Goal: Task Accomplishment & Management: Use online tool/utility

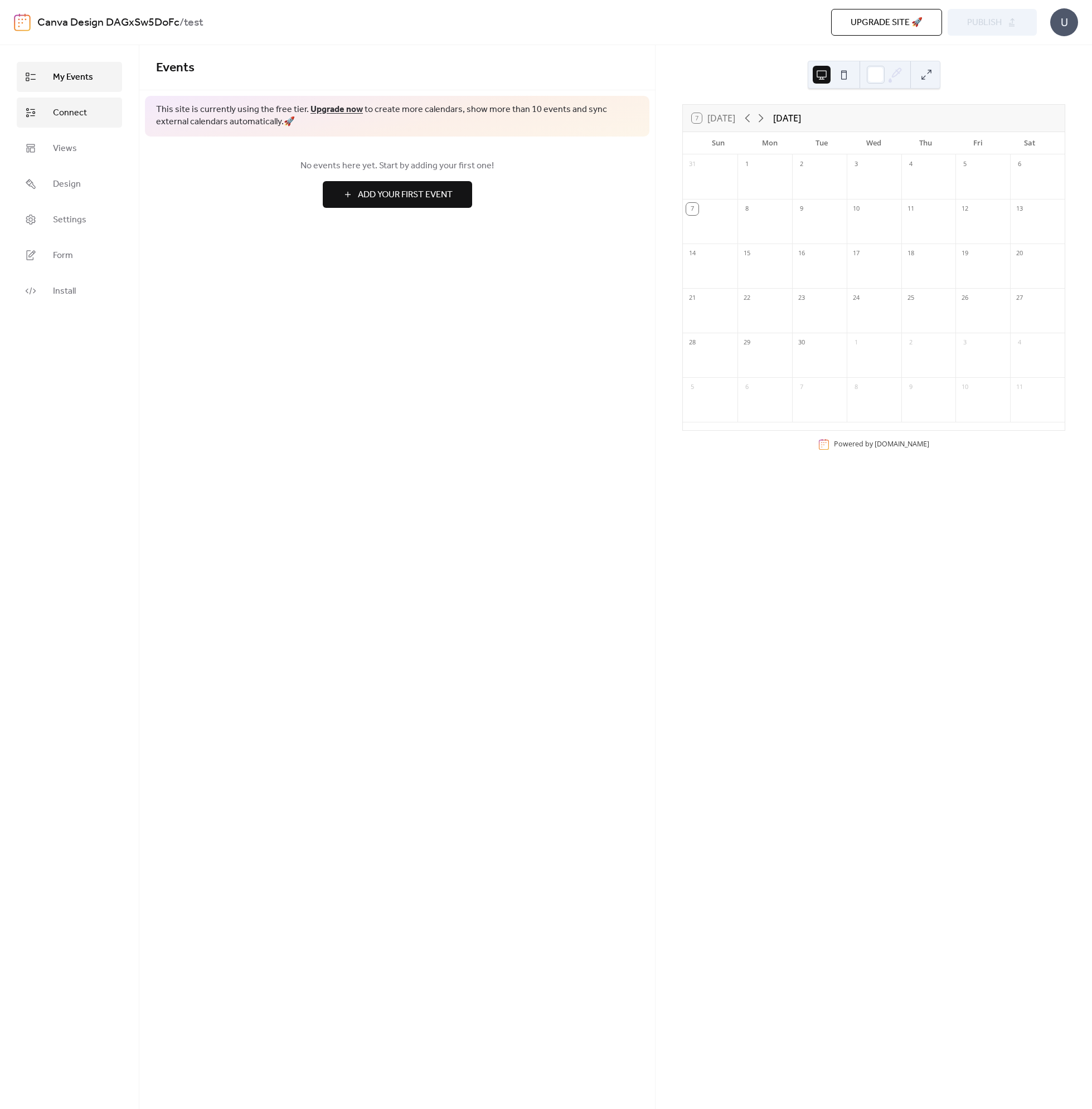
click at [59, 112] on span "Connect" at bounding box center [70, 113] width 34 height 14
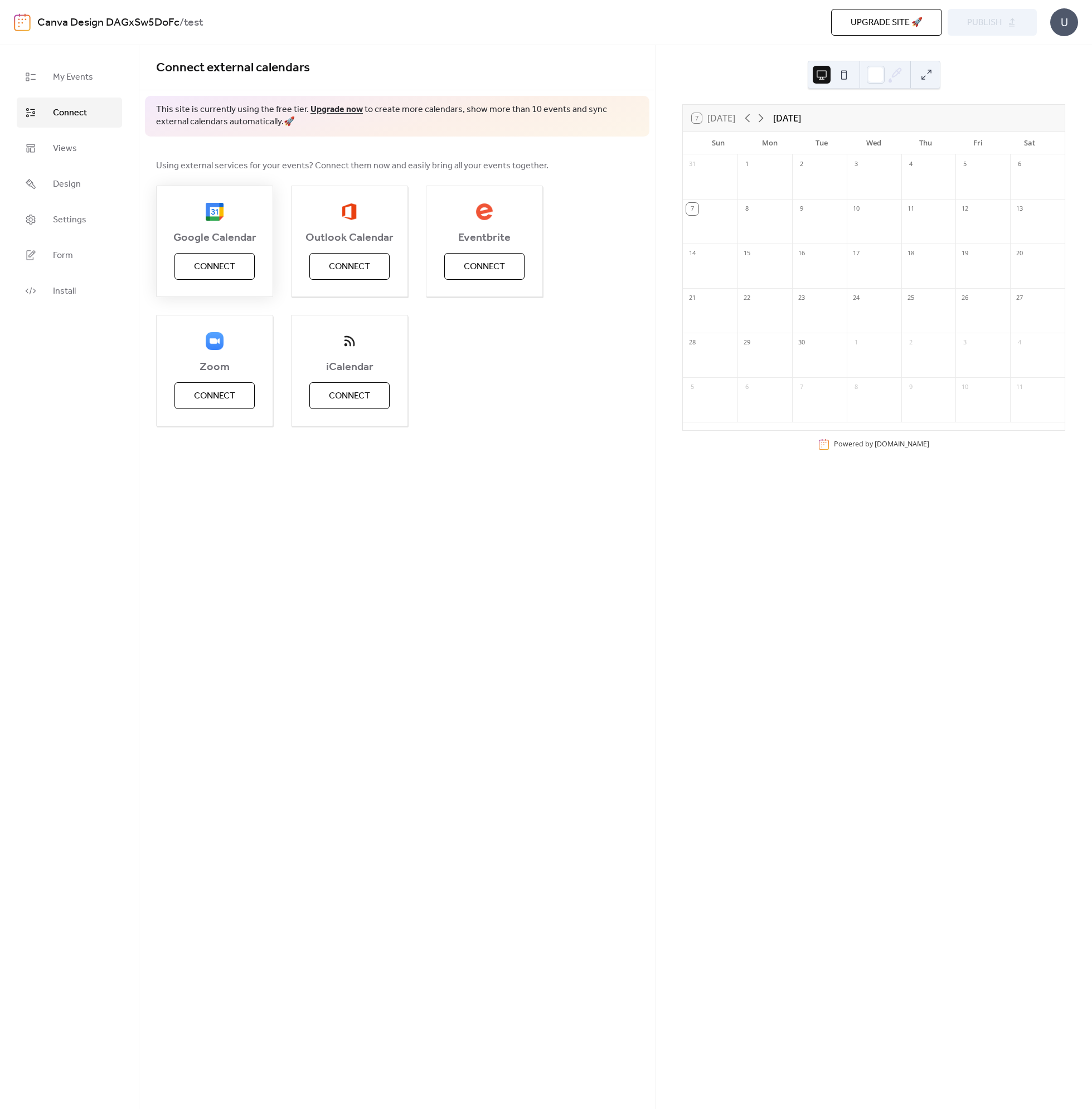
click at [205, 282] on div "Google Calendar Connect" at bounding box center [215, 241] width 117 height 111
click at [187, 272] on button "Connect" at bounding box center [214, 267] width 81 height 27
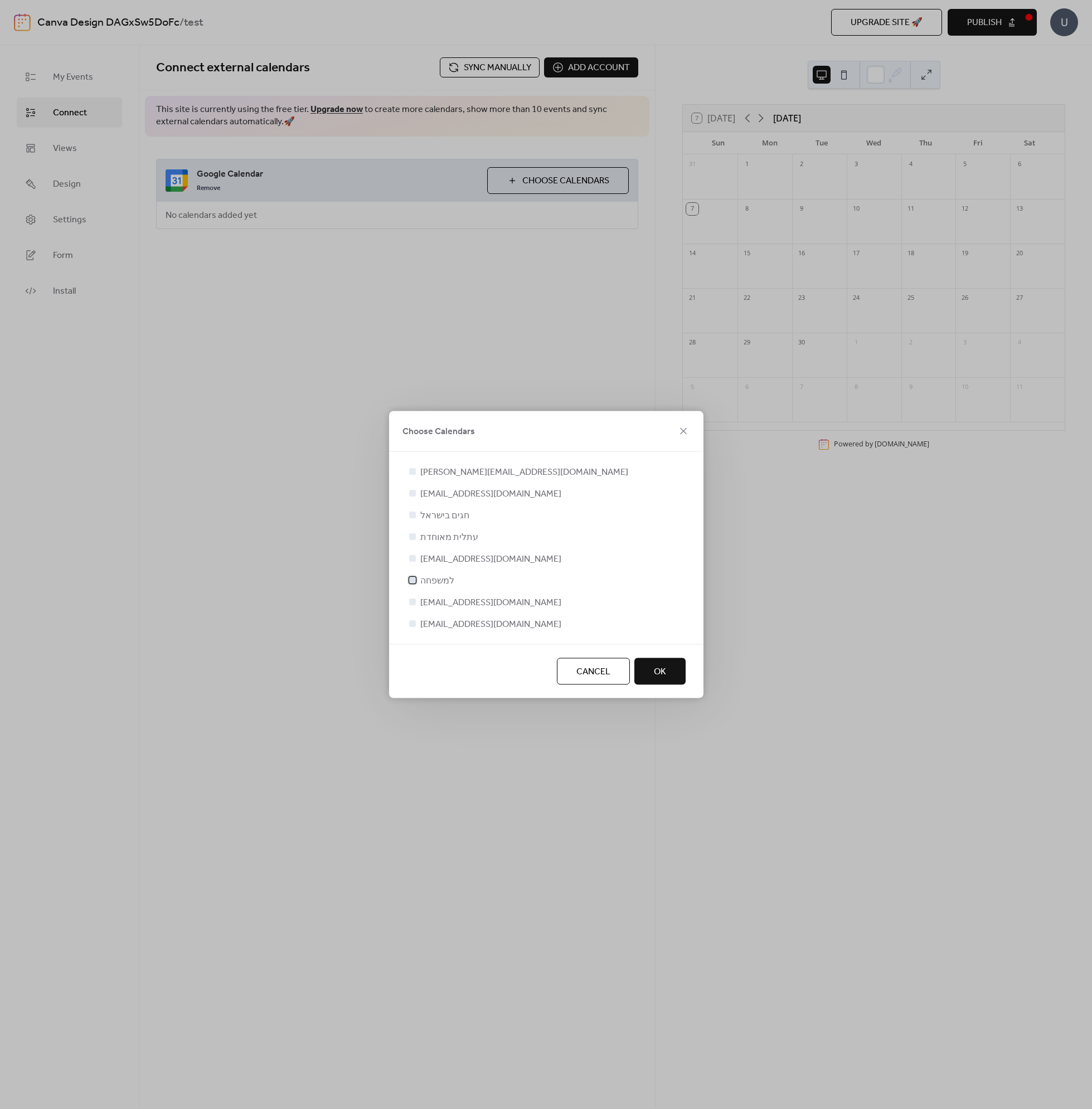
click at [430, 587] on span "למשפחה" at bounding box center [437, 582] width 34 height 14
click at [442, 561] on span "[EMAIL_ADDRESS][DOMAIN_NAME]" at bounding box center [491, 560] width 141 height 14
click at [413, 559] on div at bounding box center [413, 559] width 7 height 7
drag, startPoint x: 413, startPoint y: 560, endPoint x: 419, endPoint y: 559, distance: 6.1
click at [413, 559] on div at bounding box center [413, 559] width 7 height 7
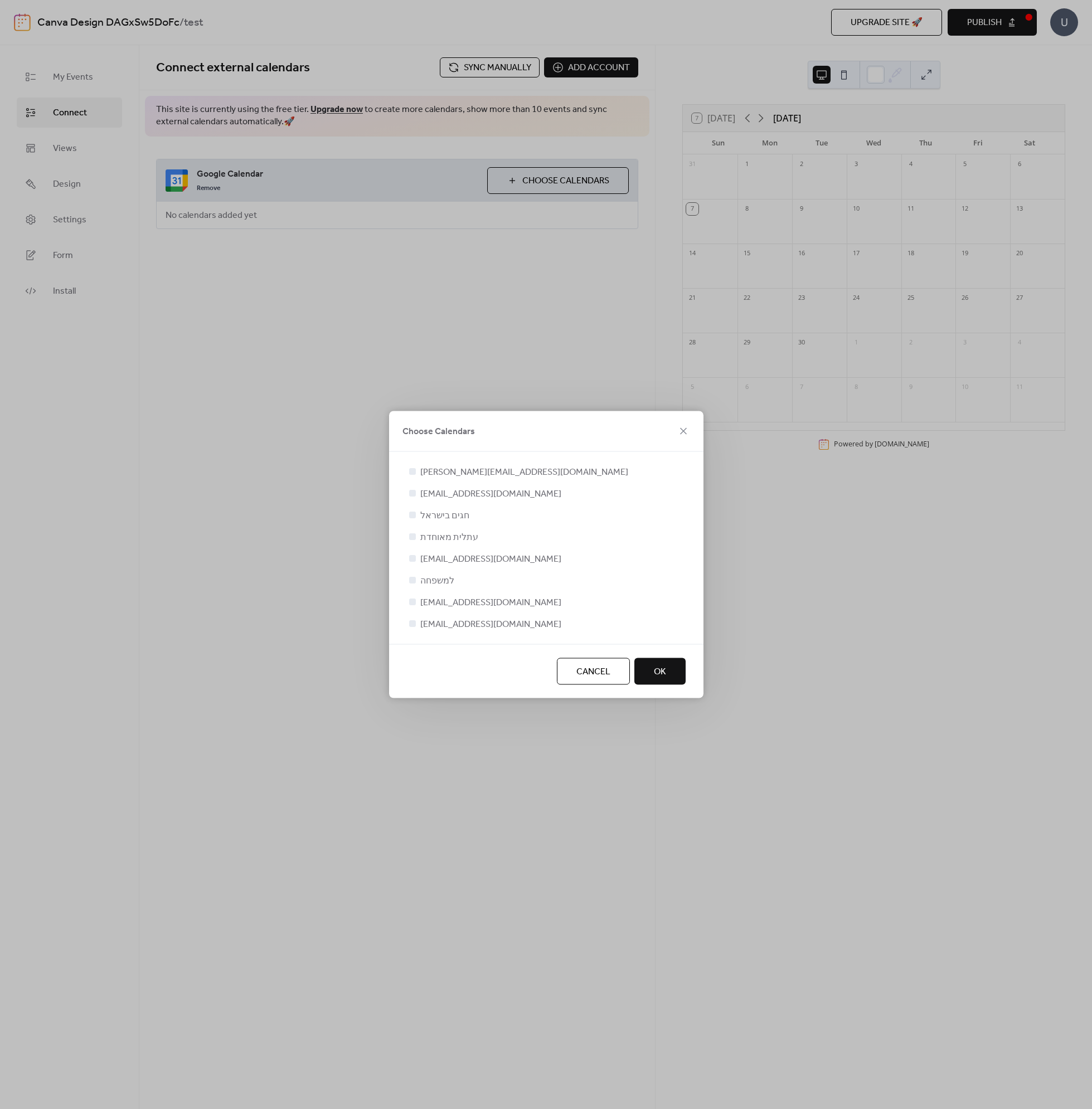
click at [436, 560] on span "[EMAIL_ADDRESS][DOMAIN_NAME]" at bounding box center [491, 560] width 141 height 14
click at [456, 560] on span "[EMAIL_ADDRESS][DOMAIN_NAME]" at bounding box center [491, 560] width 141 height 14
click at [416, 583] on label "למשפחה" at bounding box center [431, 581] width 48 height 14
drag, startPoint x: 406, startPoint y: 554, endPoint x: 413, endPoint y: 553, distance: 7.1
click at [408, 552] on div "[PERSON_NAME][EMAIL_ADDRESS][DOMAIN_NAME] [EMAIL_ADDRESS][DOMAIN_NAME] חגים [GE…" at bounding box center [546, 548] width 314 height 192
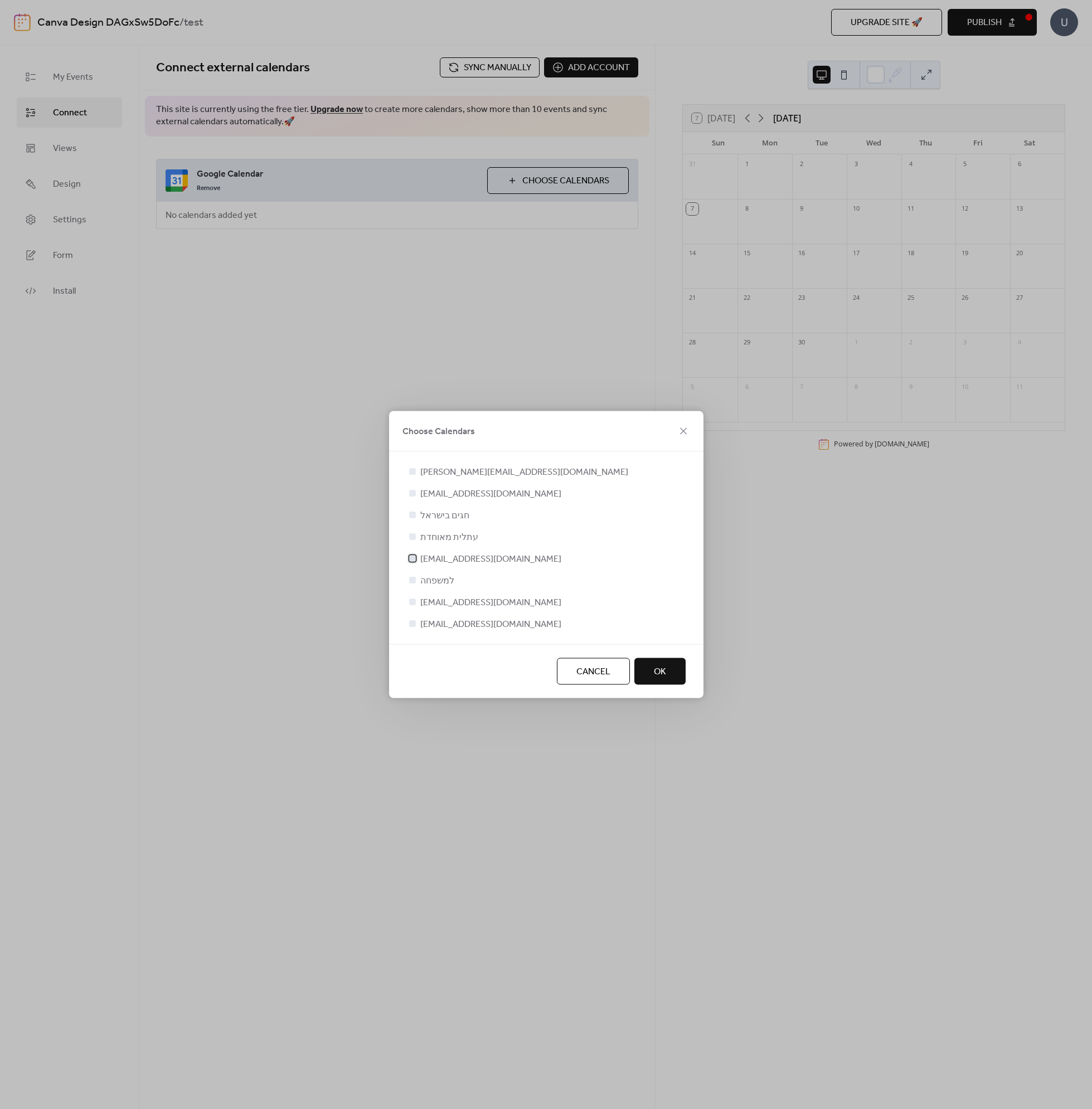
click at [414, 559] on div at bounding box center [413, 559] width 7 height 7
click at [413, 583] on div at bounding box center [413, 580] width 7 height 7
click at [674, 679] on button "OK" at bounding box center [660, 672] width 51 height 27
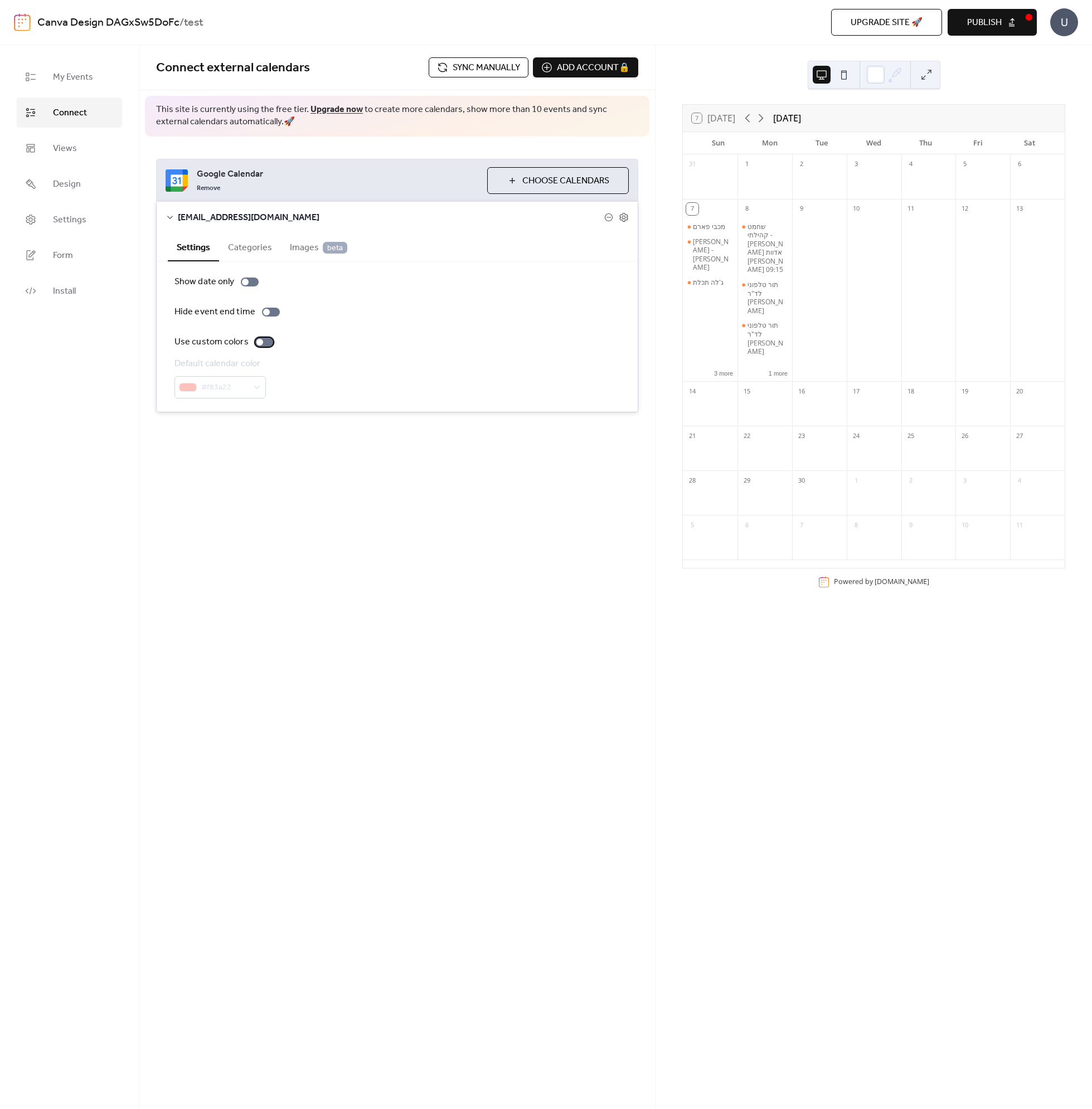
click at [264, 346] on div at bounding box center [264, 342] width 18 height 9
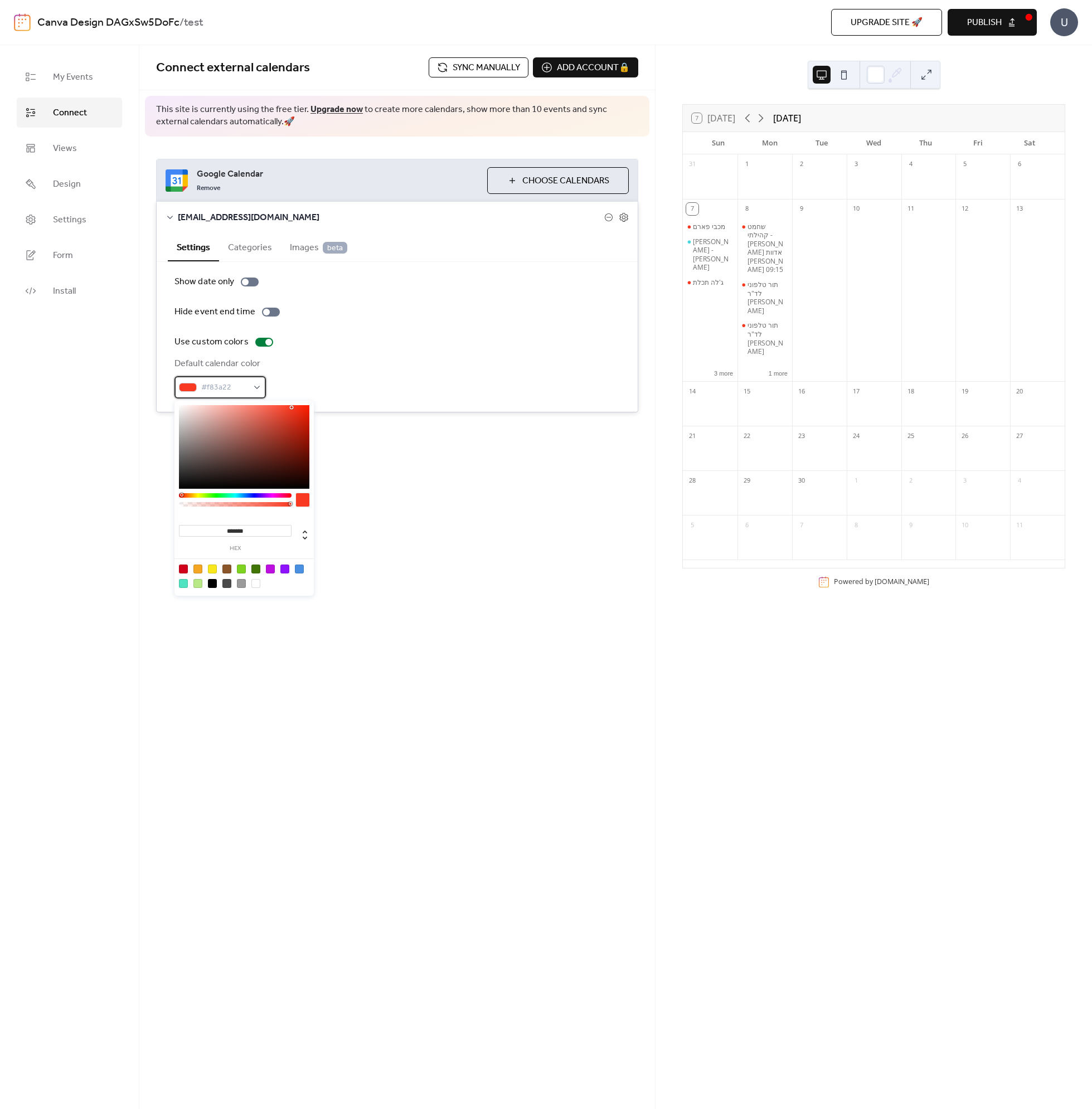
click at [251, 387] on div "#f83a22" at bounding box center [220, 387] width 92 height 22
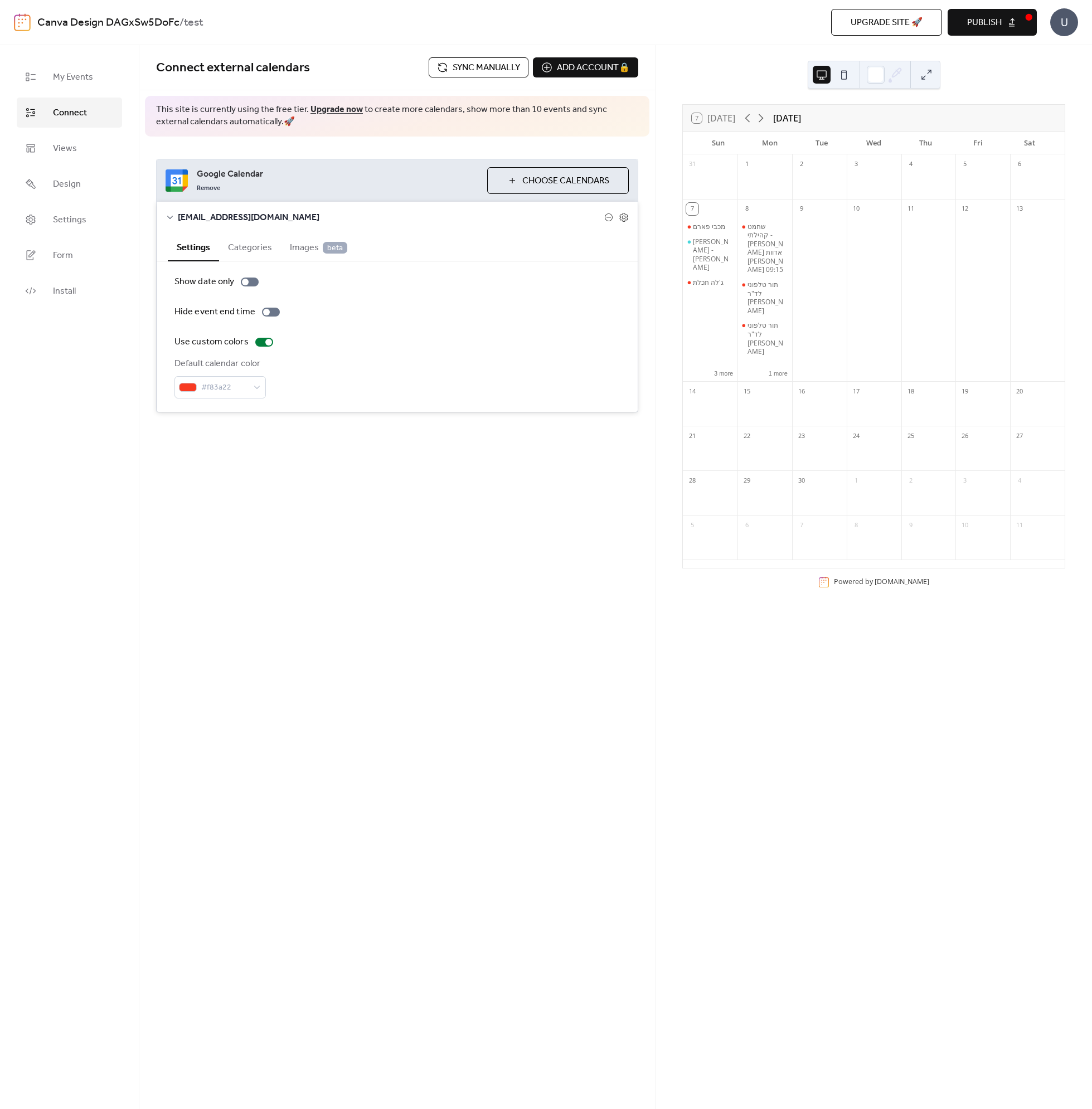
click at [547, 179] on span "Choose Calendars" at bounding box center [566, 181] width 87 height 14
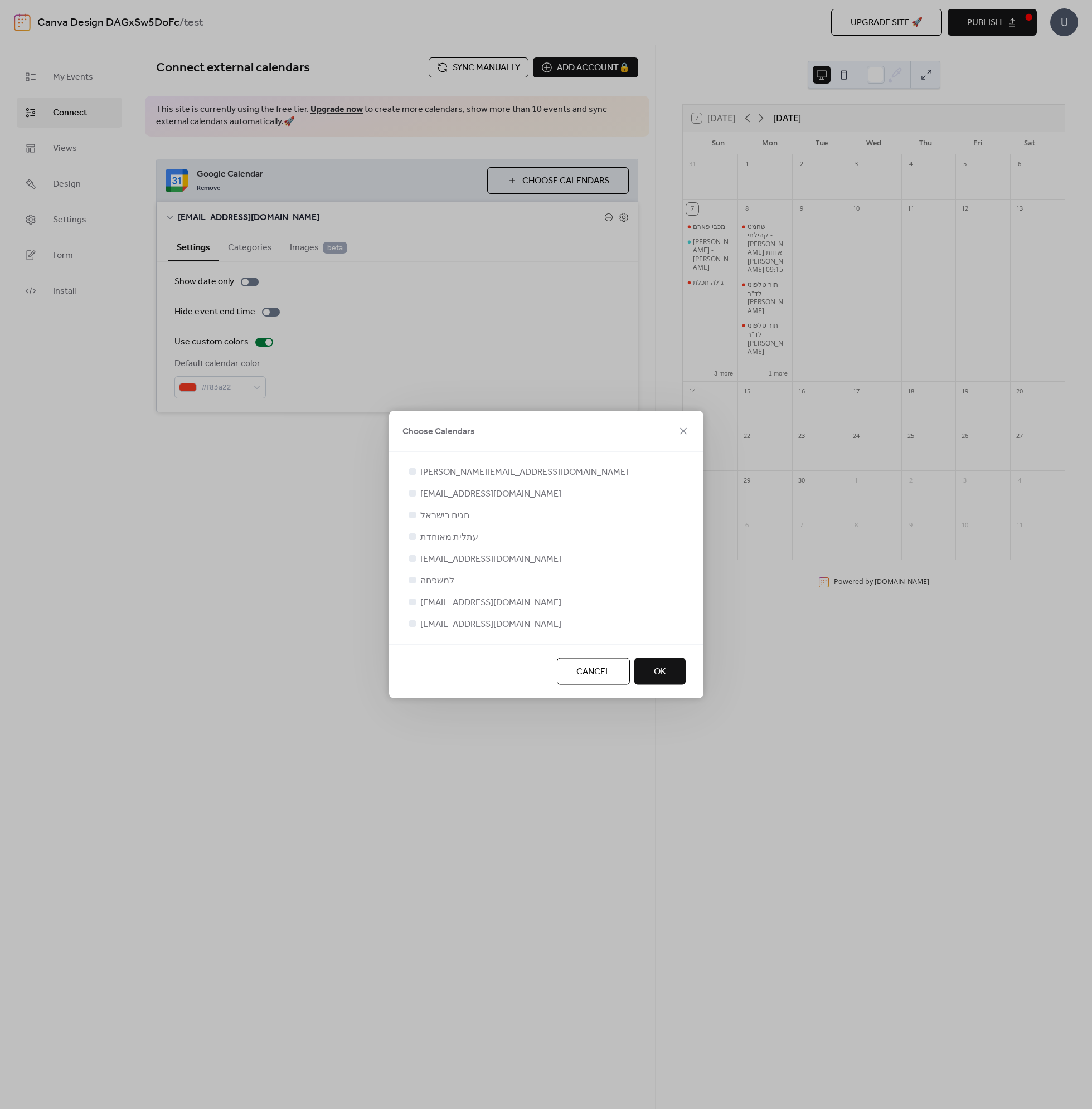
click at [415, 583] on div at bounding box center [412, 580] width 11 height 11
click at [414, 580] on div at bounding box center [413, 580] width 7 height 7
click at [666, 669] on button "OK" at bounding box center [660, 672] width 51 height 27
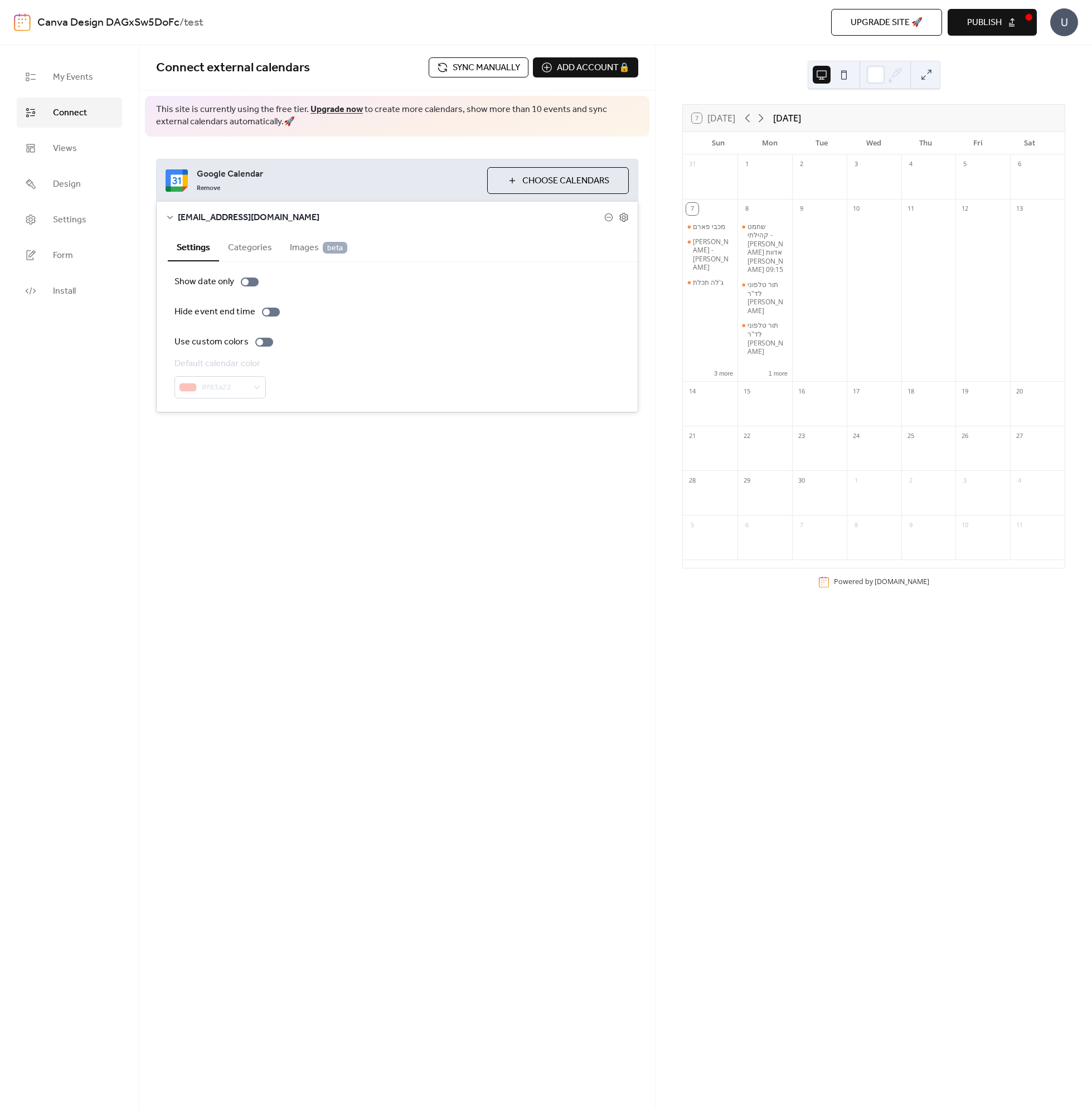
click at [374, 585] on div "Connect external calendars Sync manually Add account 🔒 🔒 This site is currently…" at bounding box center [397, 577] width 515 height 1064
click at [76, 146] on link "Views" at bounding box center [70, 148] width 105 height 30
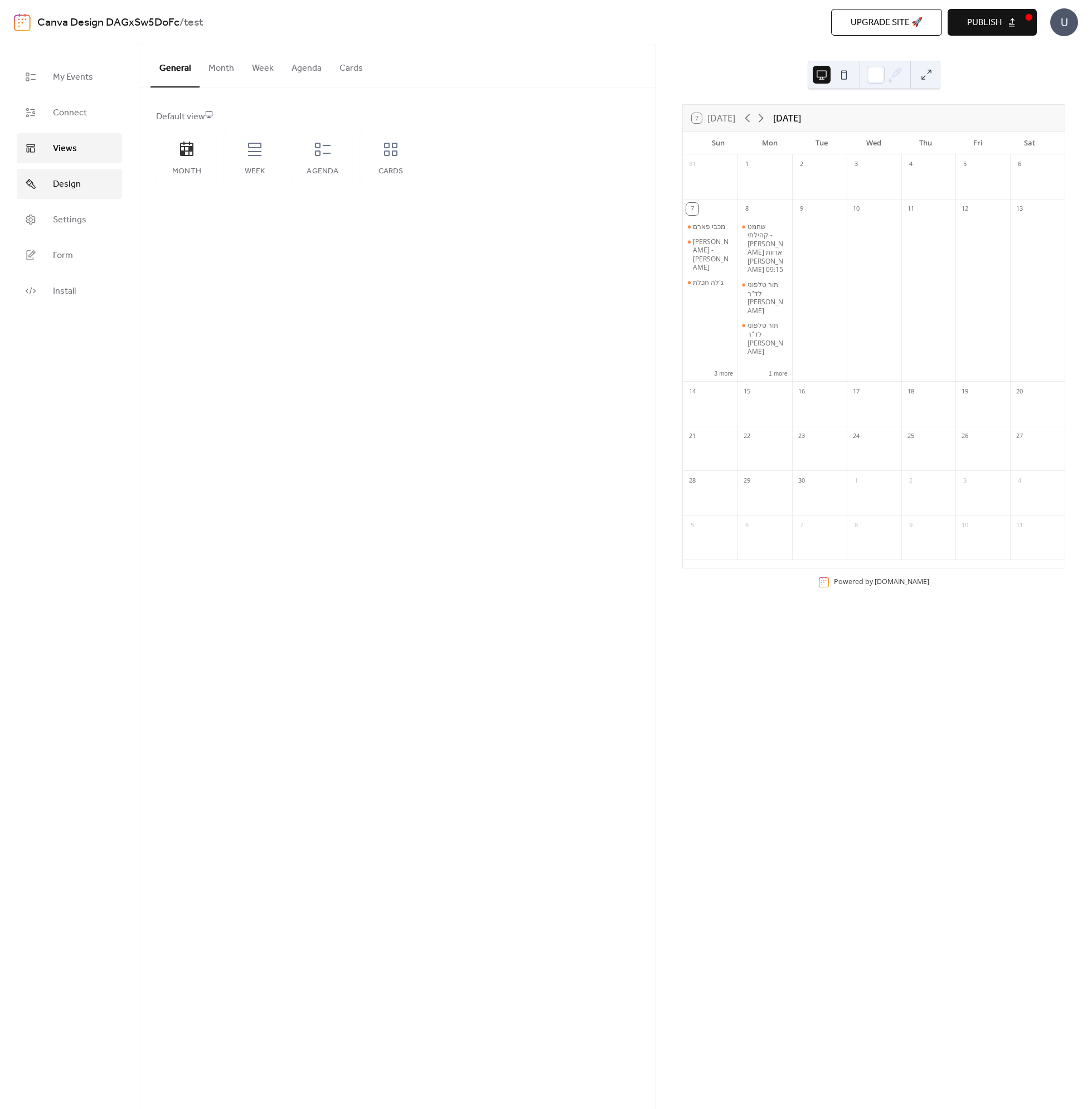
click at [74, 197] on link "Design" at bounding box center [70, 183] width 105 height 30
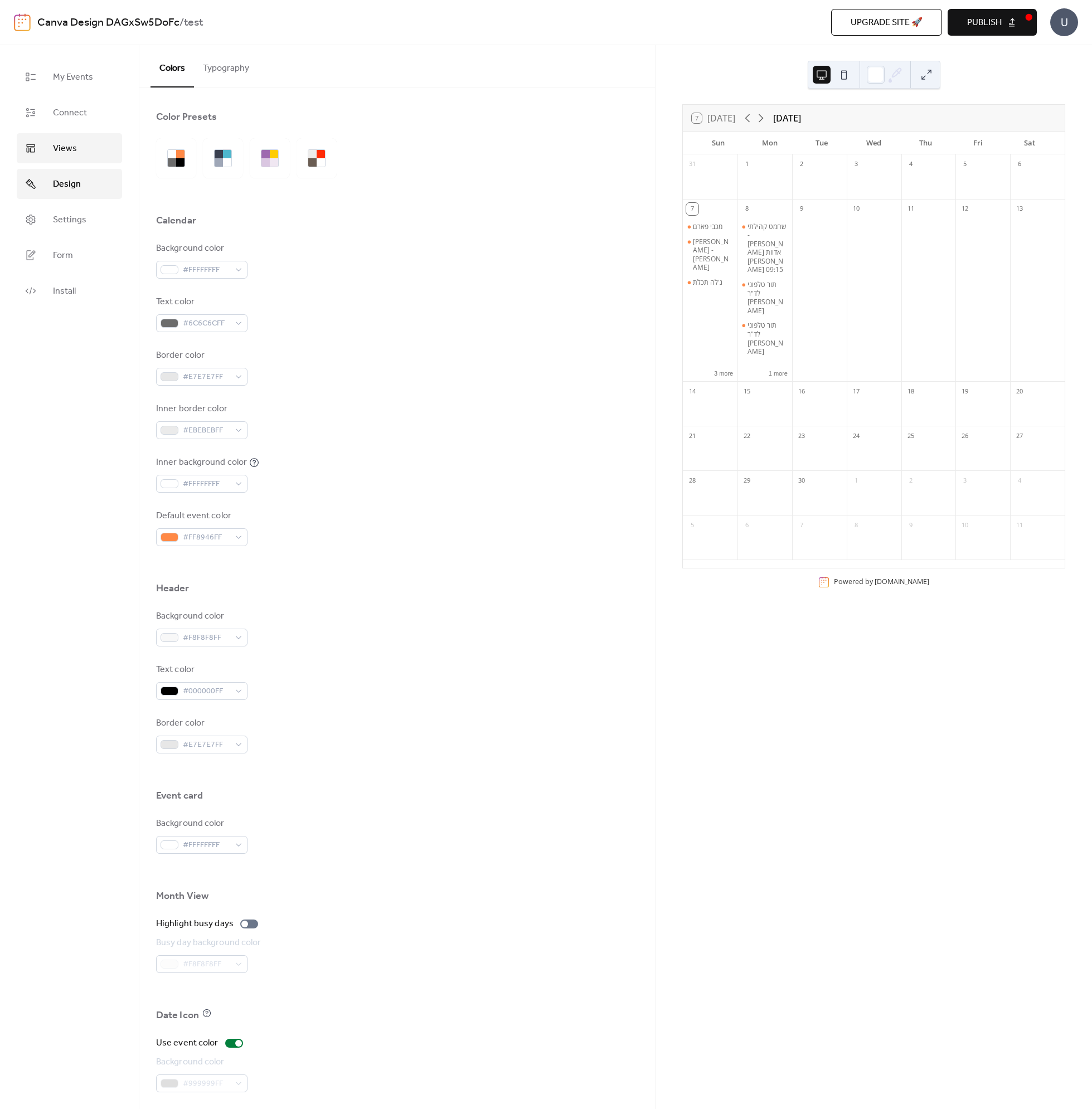
click at [63, 145] on span "Views" at bounding box center [65, 149] width 24 height 14
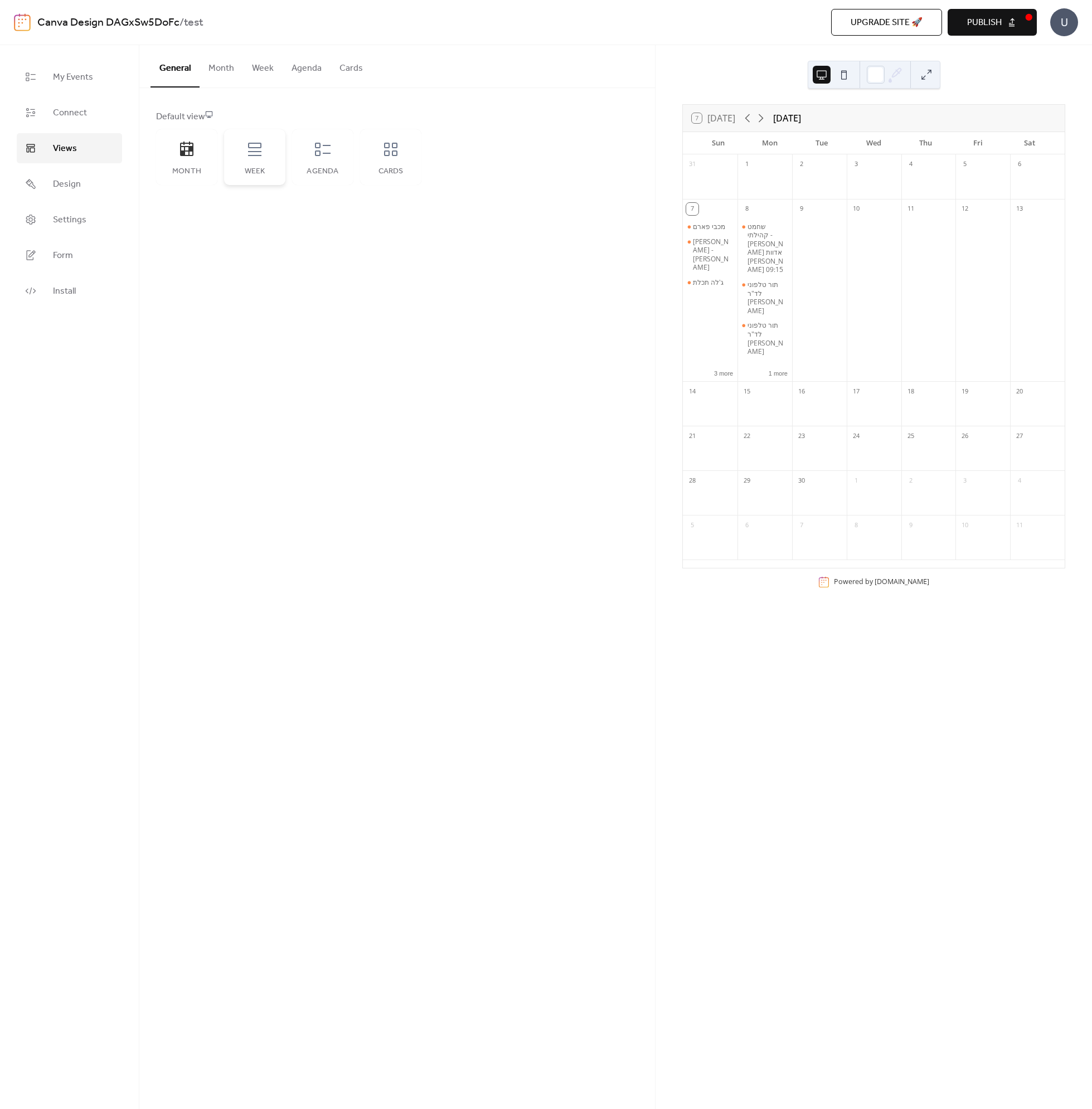
drag, startPoint x: 259, startPoint y: 154, endPoint x: 263, endPoint y: 162, distance: 8.9
click at [261, 160] on div "Week" at bounding box center [255, 157] width 61 height 56
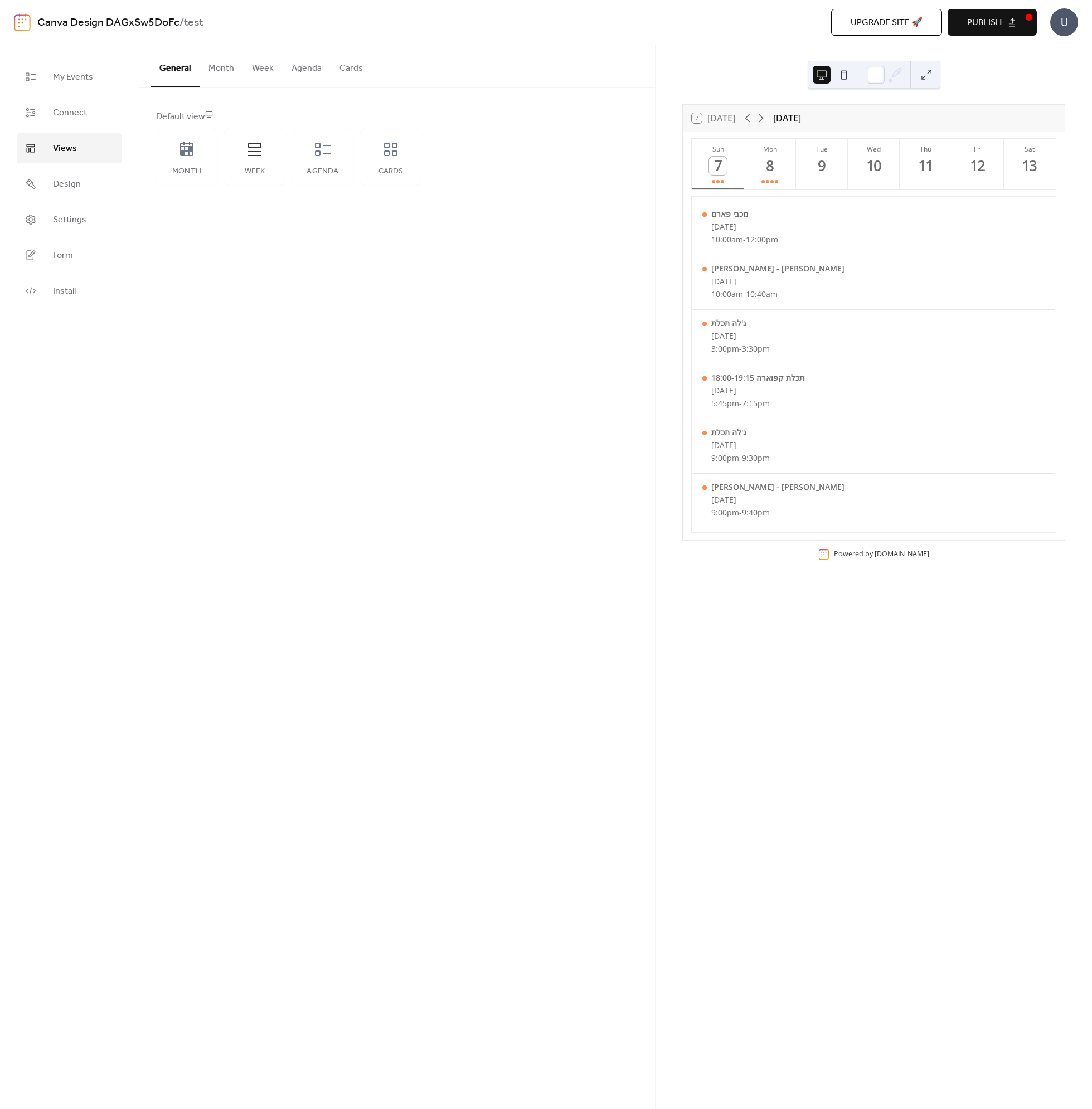
click at [936, 74] on div at bounding box center [874, 75] width 132 height 28
click at [1017, 20] on button "Publish" at bounding box center [992, 23] width 89 height 27
click at [756, 65] on div "7 [DATE] [DATE] Sun 7 Mon 8 Tue 9 Wed 10 Thu 11 Fri 12 Sat 13 מכבי פארם [DATE] …" at bounding box center [874, 577] width 436 height 1064
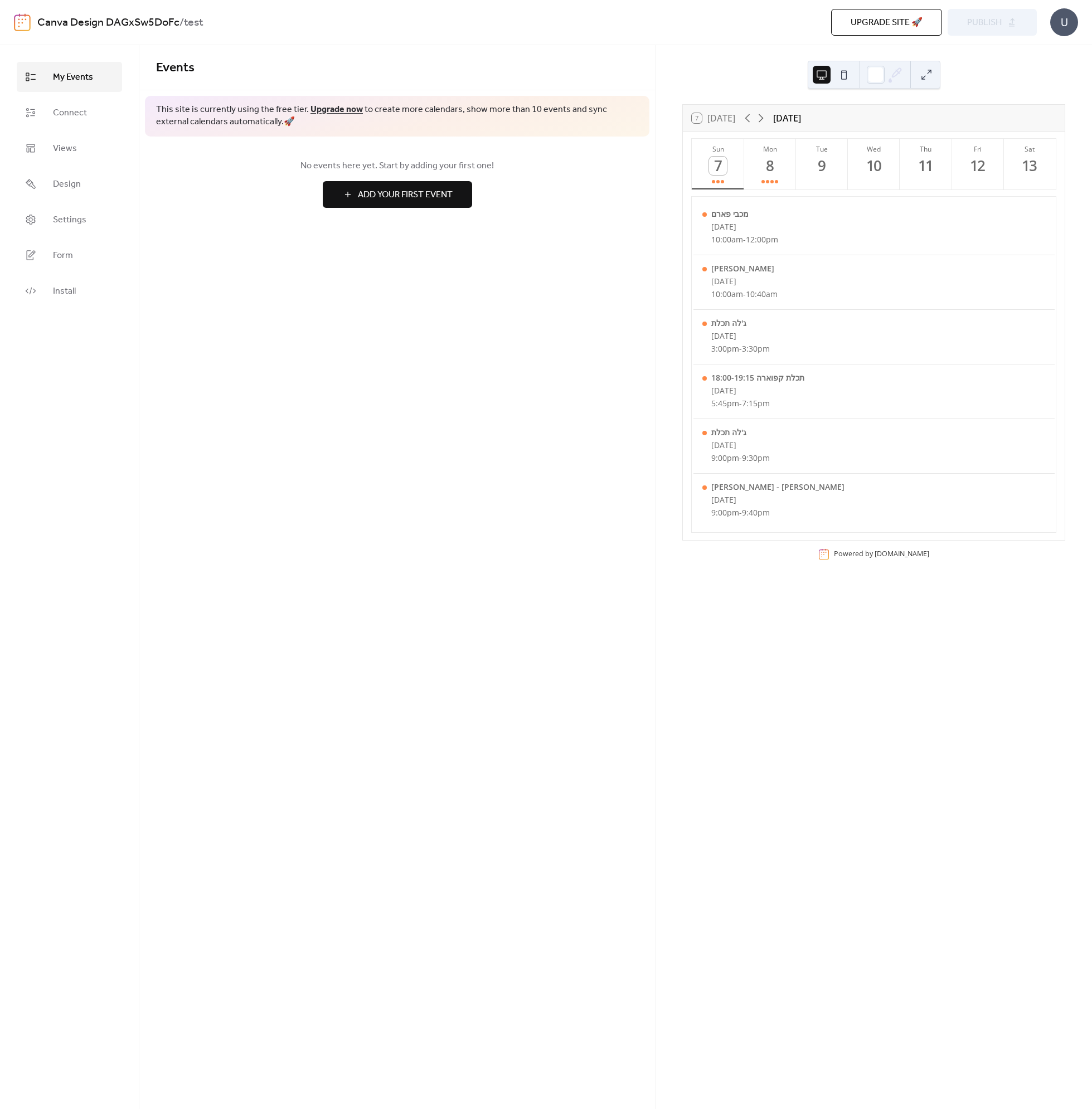
click at [845, 77] on button at bounding box center [843, 74] width 18 height 18
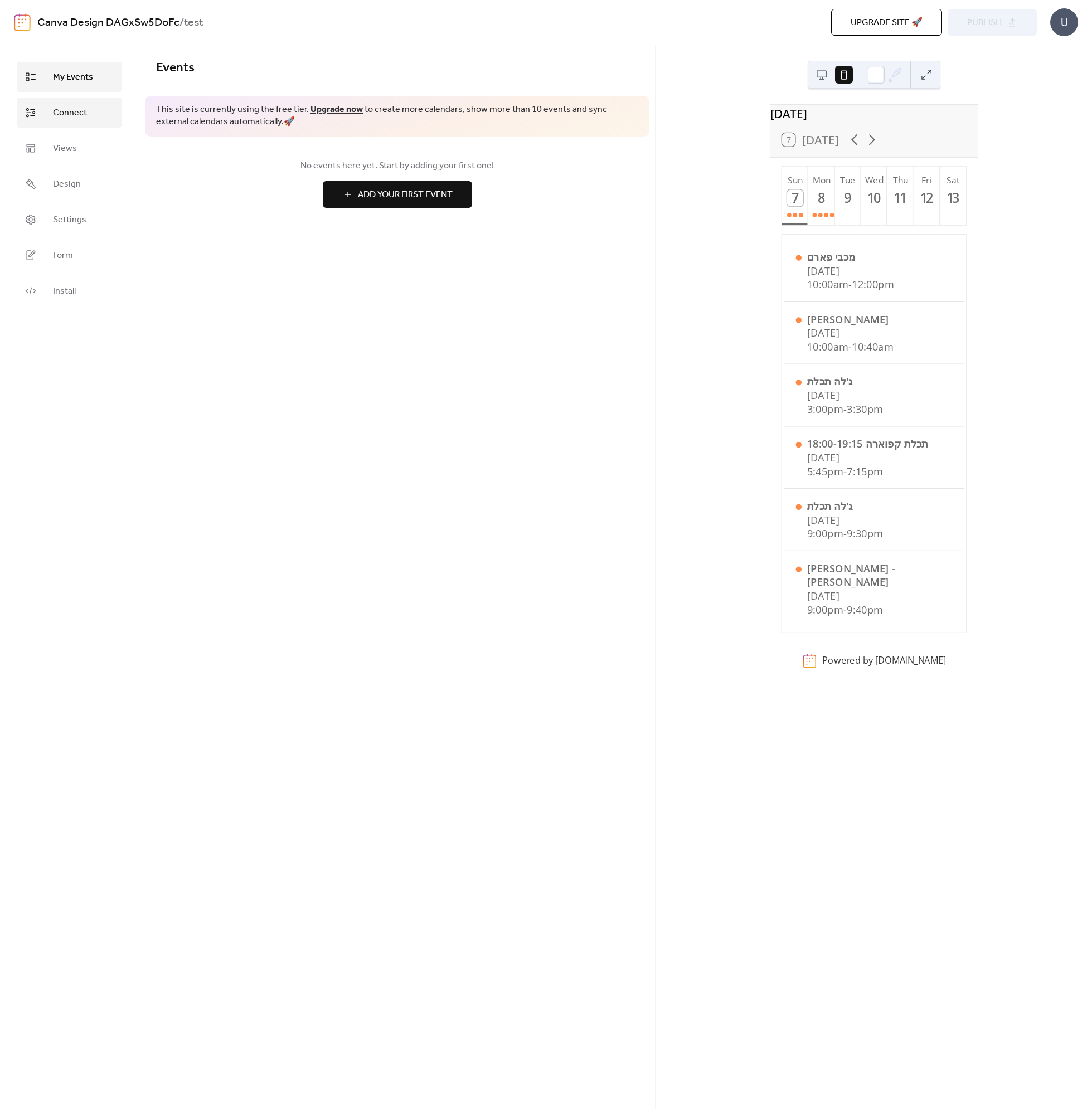
click at [73, 111] on span "Connect" at bounding box center [70, 113] width 34 height 14
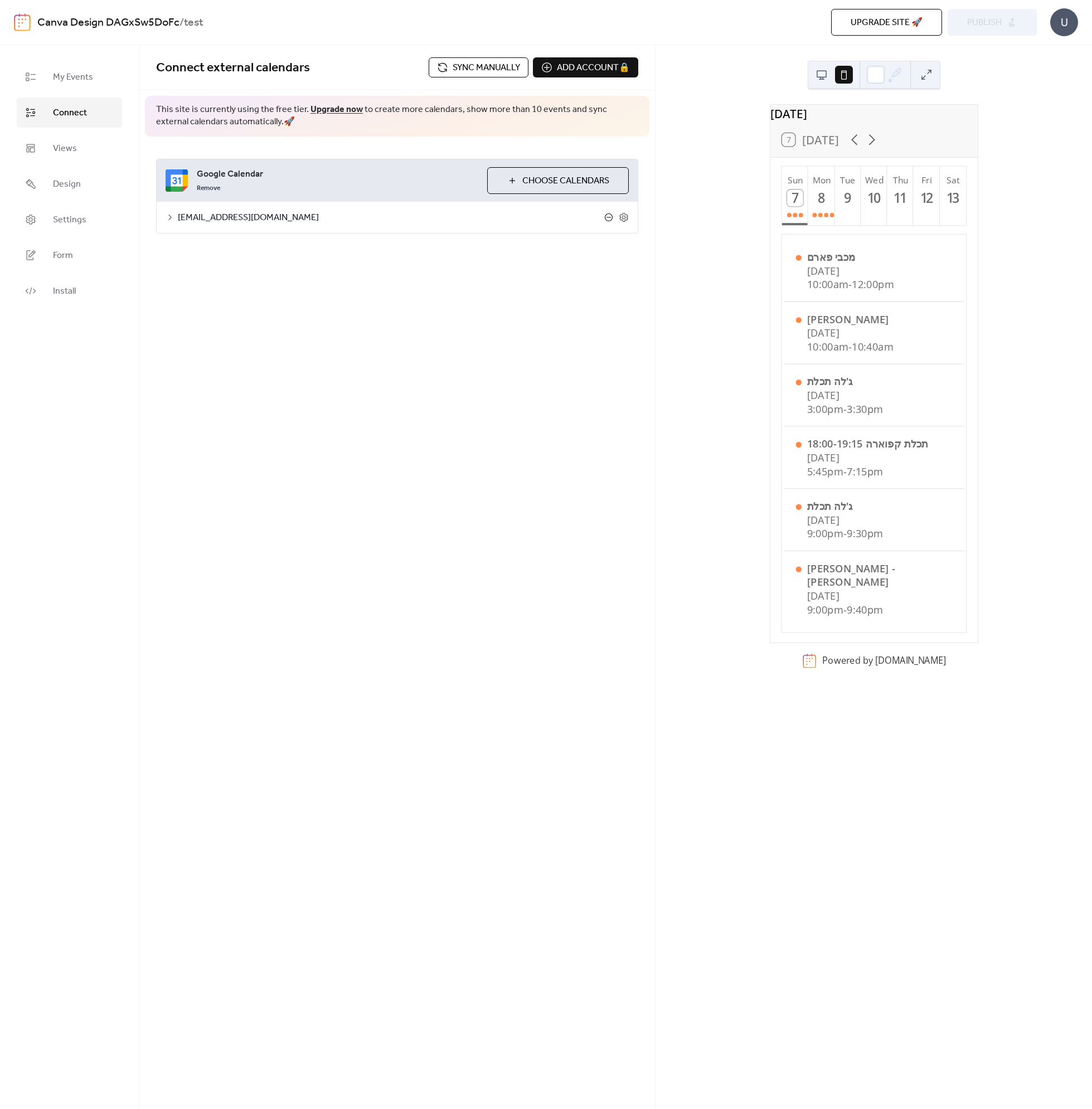
click at [605, 218] on icon at bounding box center [608, 217] width 8 height 8
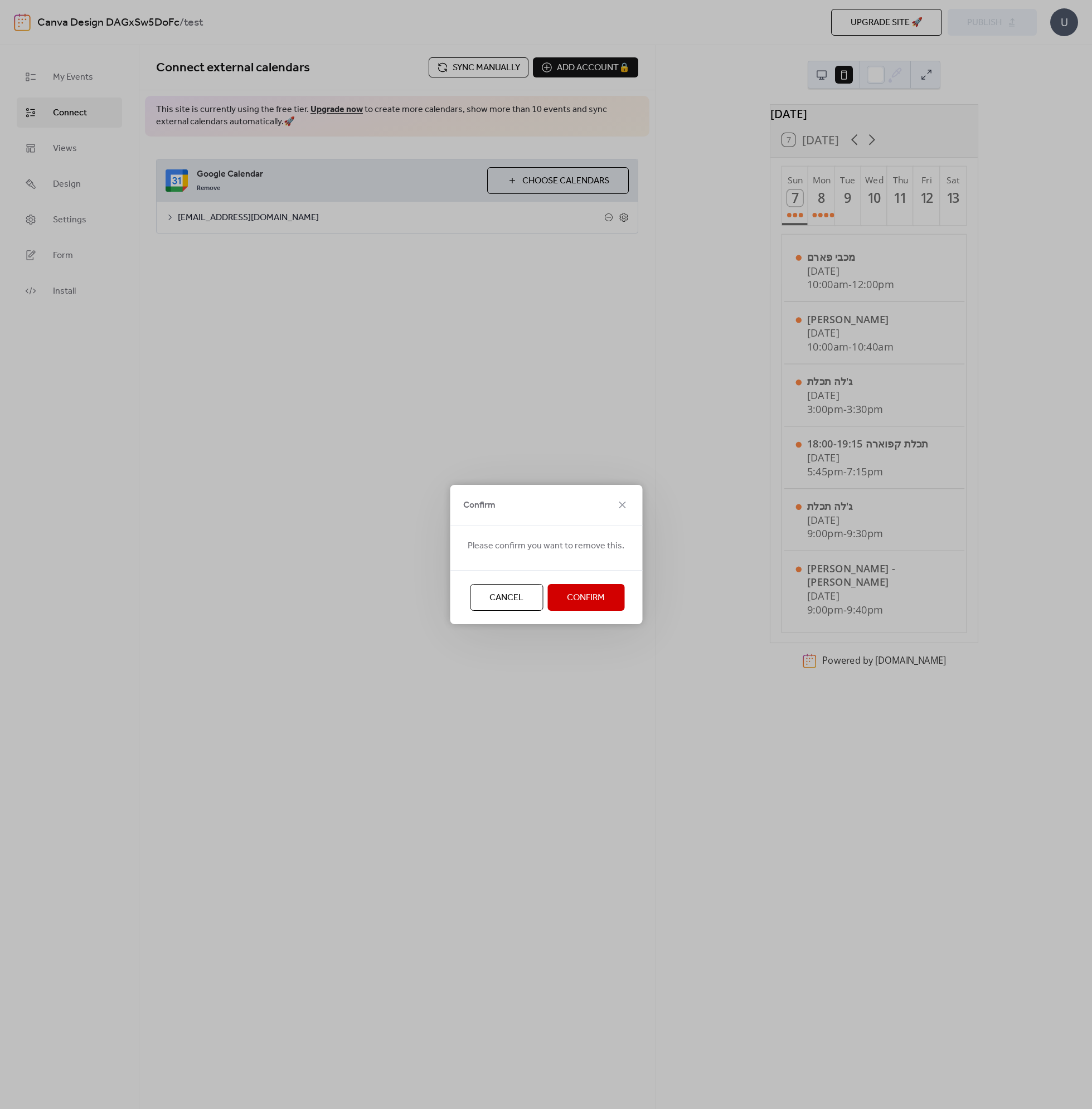
click at [599, 596] on span "Confirm" at bounding box center [586, 599] width 38 height 14
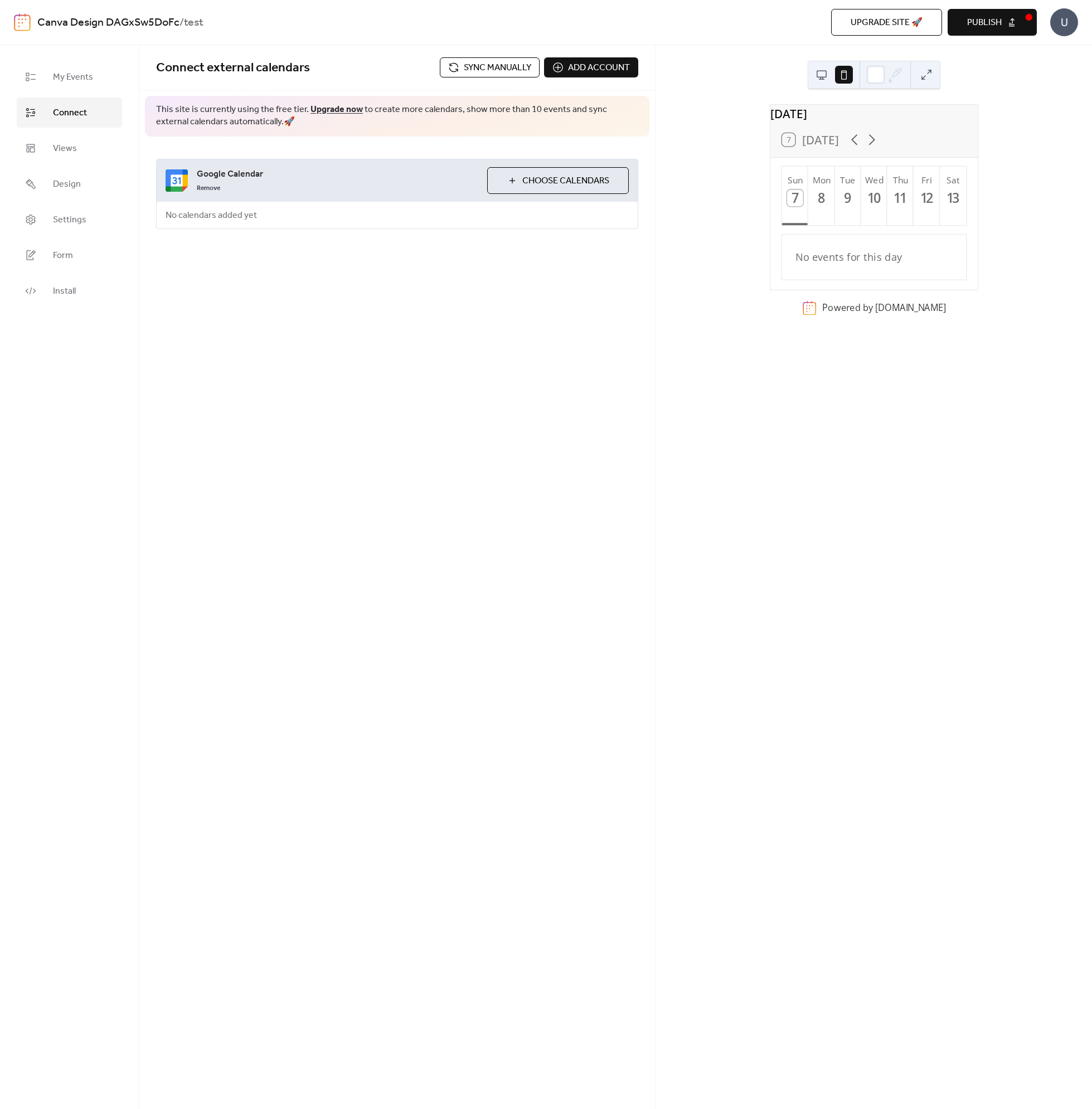
click at [694, 316] on div "September 2025 7 Today Sun 7 Mon 8 Tue 9 Wed 10 Thu 11 Fri 12 Sat 13 No events …" at bounding box center [874, 577] width 436 height 1064
